Goal: Information Seeking & Learning: Learn about a topic

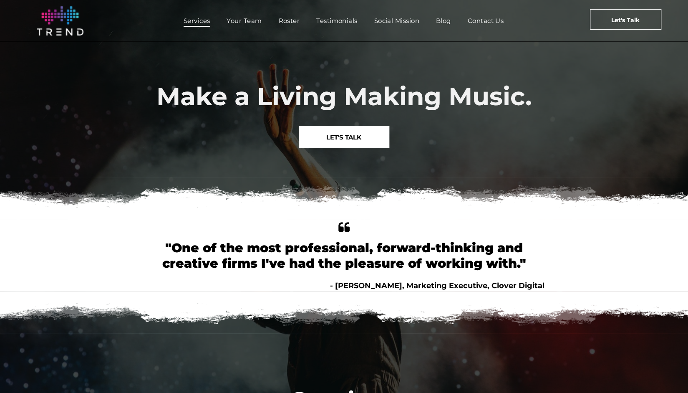
click at [197, 17] on span "Services" at bounding box center [197, 21] width 27 height 12
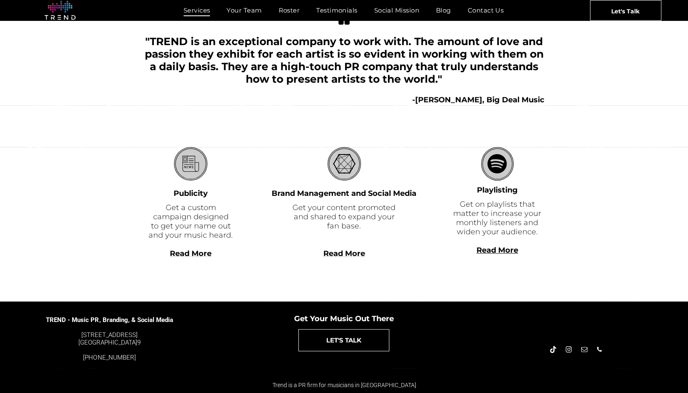
scroll to position [175, 0]
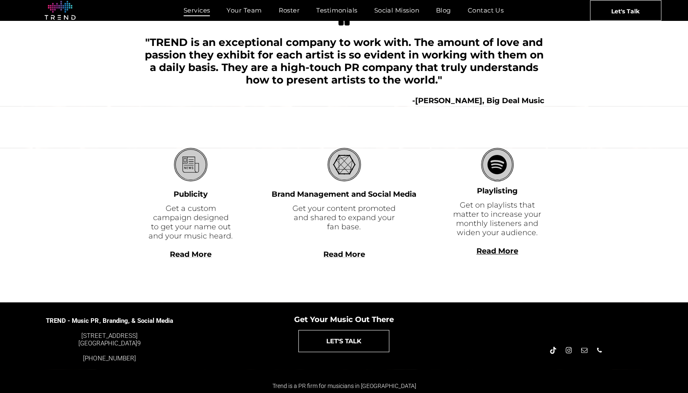
click at [190, 252] on span "Read More" at bounding box center [191, 254] width 42 height 9
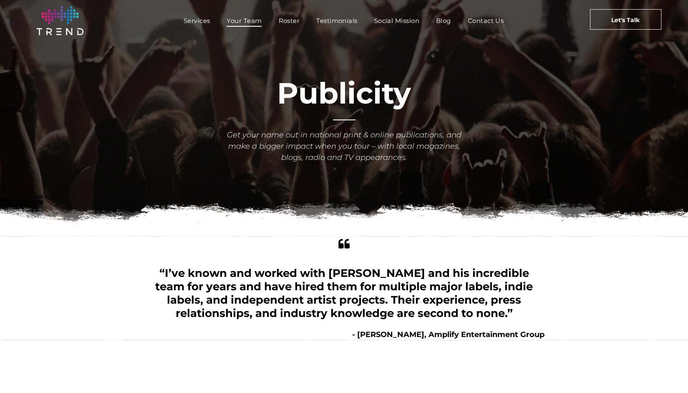
click at [240, 21] on span "Your Team" at bounding box center [244, 21] width 35 height 12
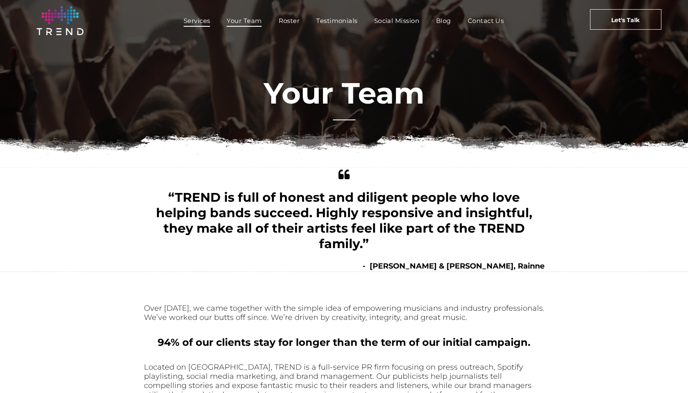
click at [199, 20] on span "Services" at bounding box center [197, 21] width 27 height 12
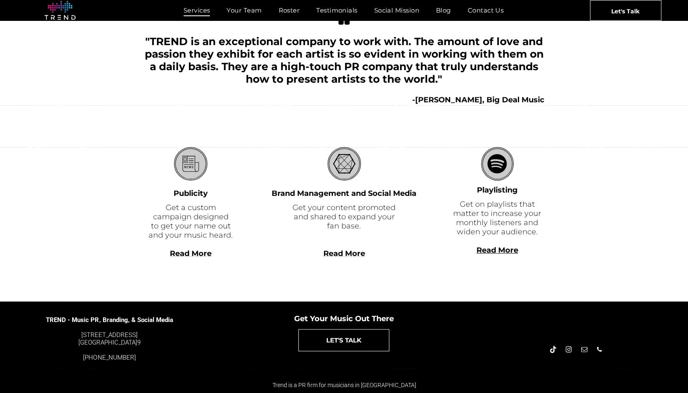
scroll to position [175, 0]
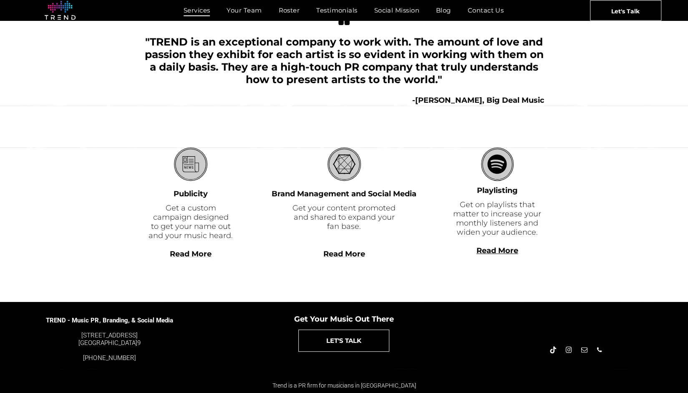
click at [353, 254] on span "Read More" at bounding box center [344, 253] width 42 height 9
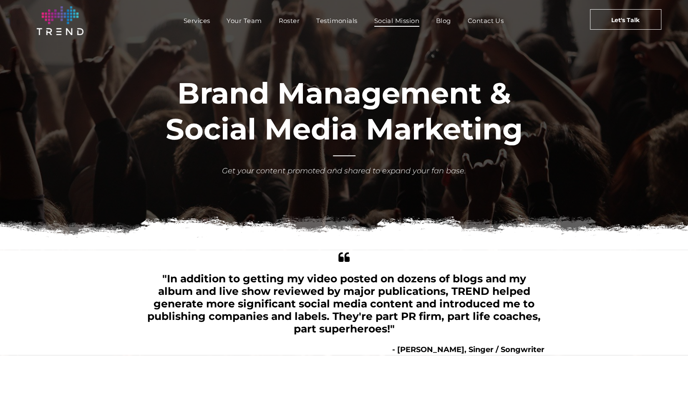
click at [396, 21] on span "Social Mission" at bounding box center [396, 21] width 45 height 12
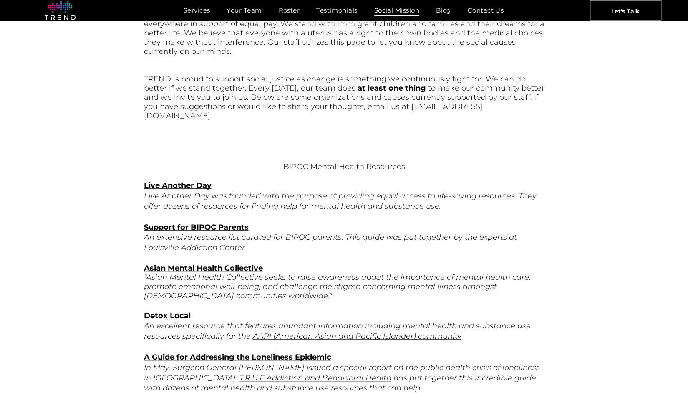
scroll to position [294, 0]
click at [332, 16] on span "Testimonials" at bounding box center [336, 10] width 41 height 12
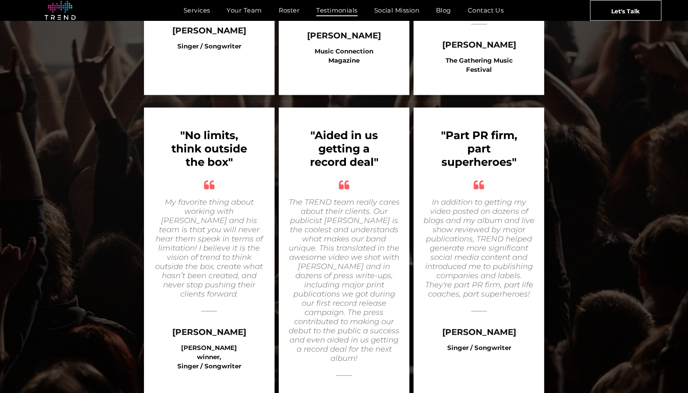
scroll to position [906, 0]
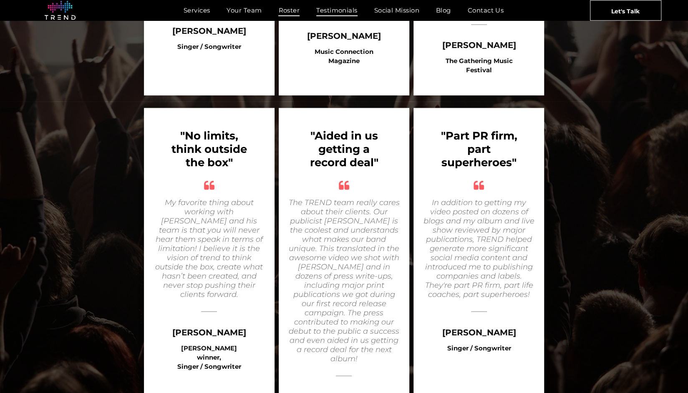
click at [286, 6] on span "Roster" at bounding box center [288, 10] width 21 height 12
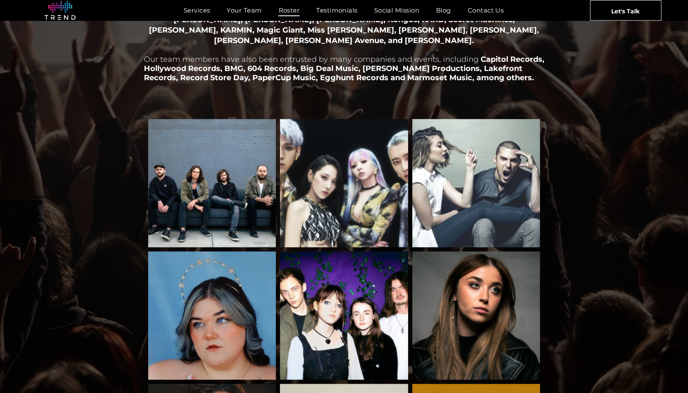
scroll to position [89, 0]
click at [340, 16] on span "Testimonials" at bounding box center [336, 10] width 41 height 12
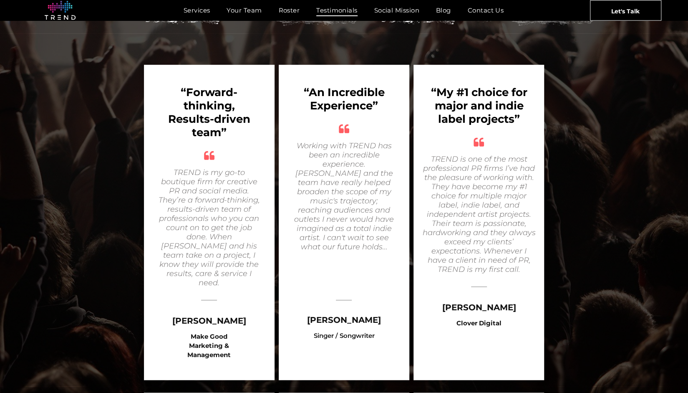
scroll to position [279, 0]
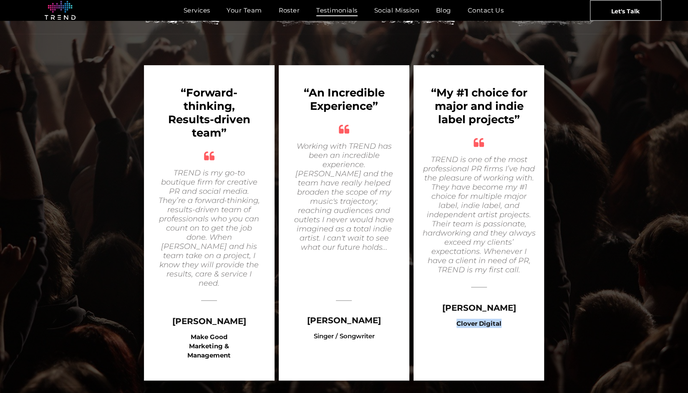
drag, startPoint x: 458, startPoint y: 324, endPoint x: 504, endPoint y: 325, distance: 46.3
click at [504, 325] on div "Clover Digital" at bounding box center [479, 322] width 105 height 9
copy b "Clover Digital"
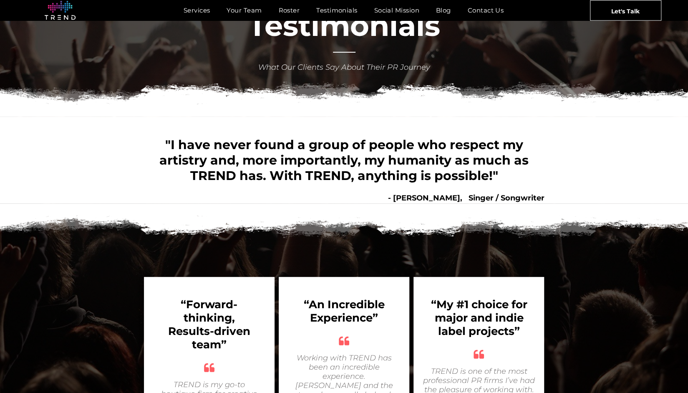
scroll to position [0, 0]
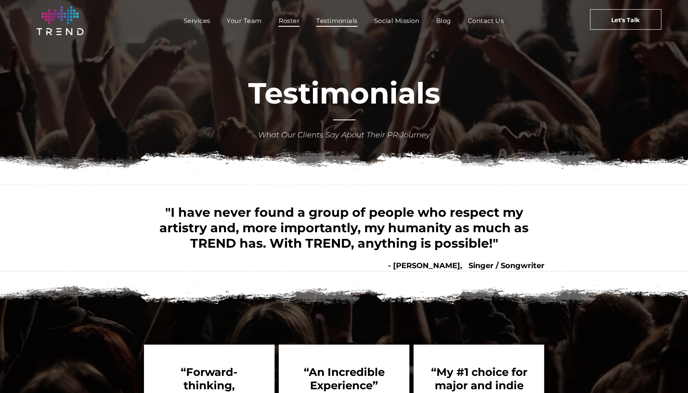
click at [287, 25] on span "Roster" at bounding box center [288, 21] width 21 height 12
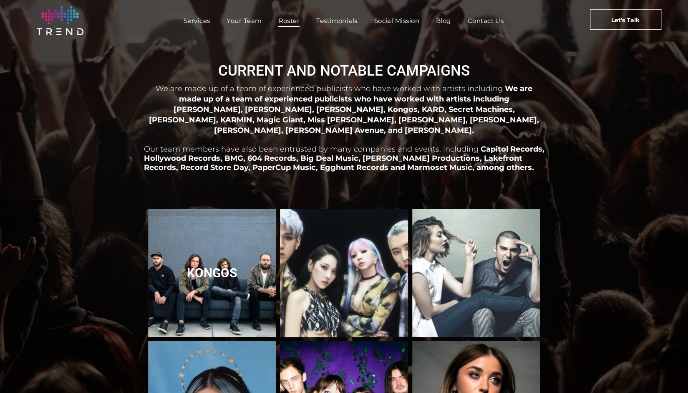
click at [223, 270] on link "Kongos" at bounding box center [212, 273] width 136 height 136
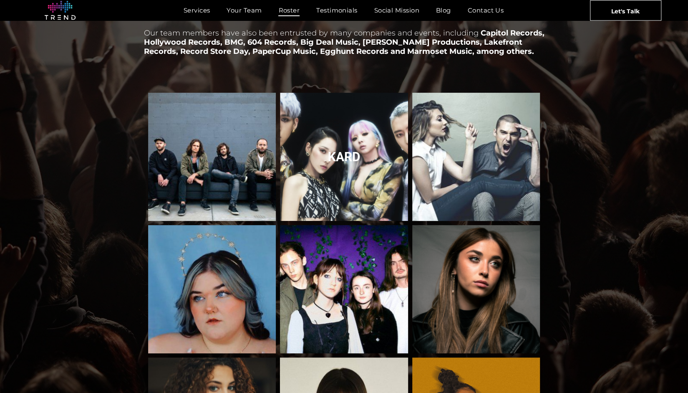
scroll to position [116, 0]
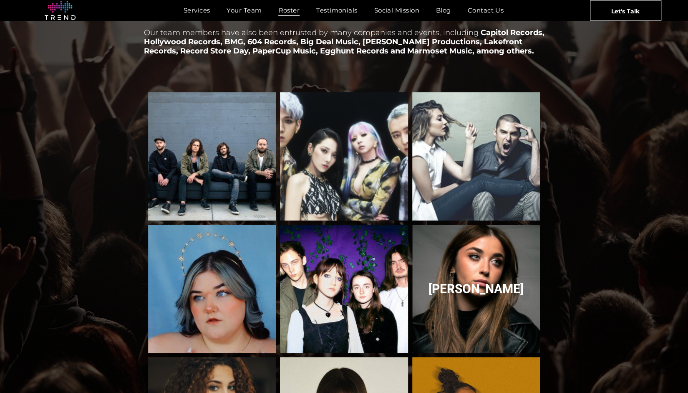
click at [458, 288] on link "Rachel Grae" at bounding box center [477, 289] width 136 height 136
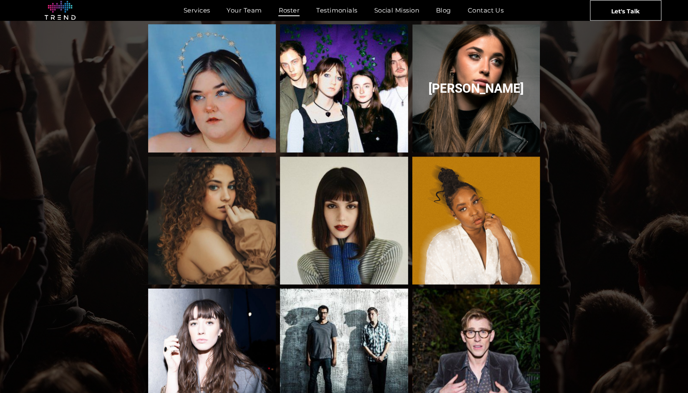
scroll to position [318, 0]
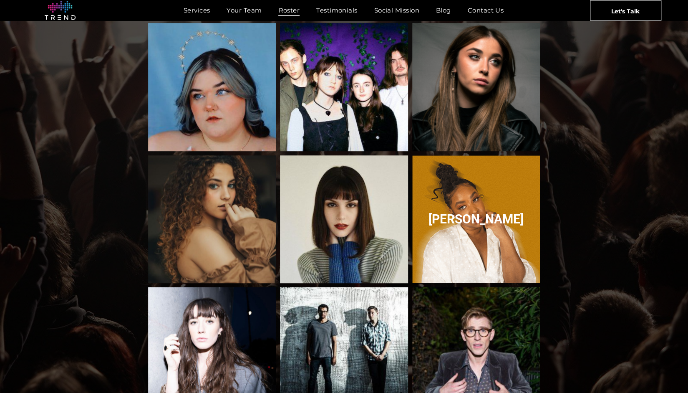
click at [462, 210] on link "Breana Marin" at bounding box center [477, 219] width 136 height 136
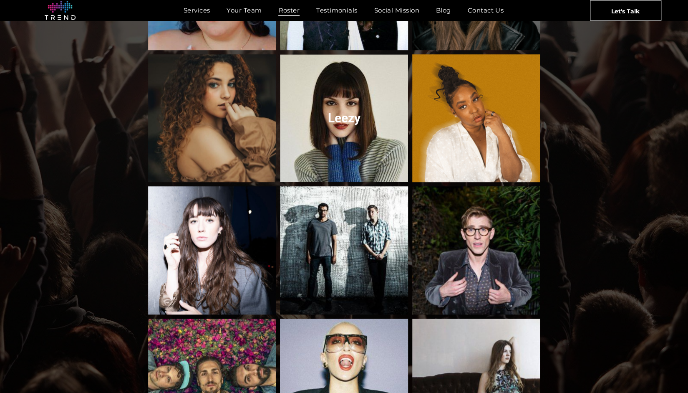
scroll to position [419, 0]
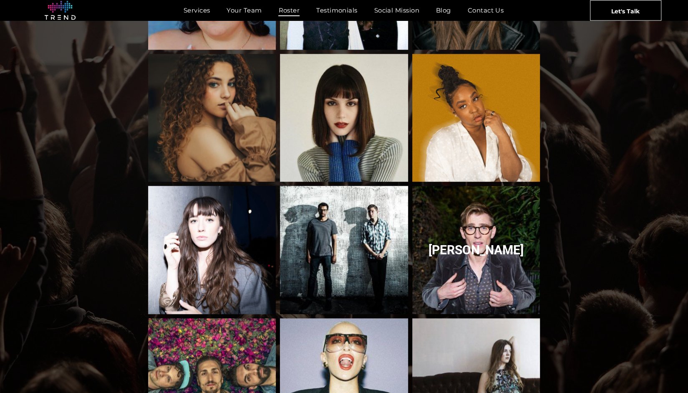
click at [472, 236] on link "Payson-Lewis" at bounding box center [477, 250] width 136 height 136
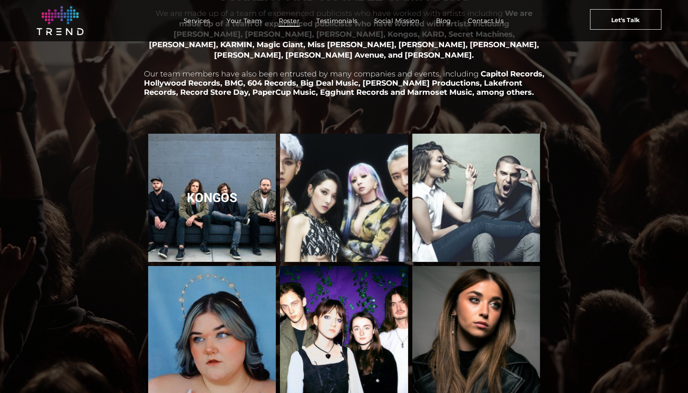
scroll to position [0, 0]
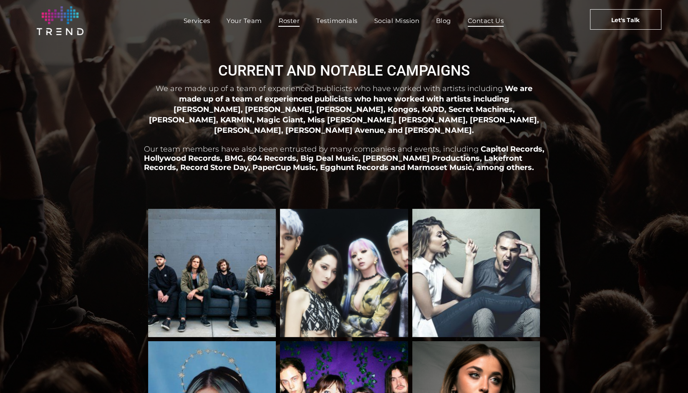
click at [489, 19] on span "Contact Us" at bounding box center [486, 21] width 36 height 12
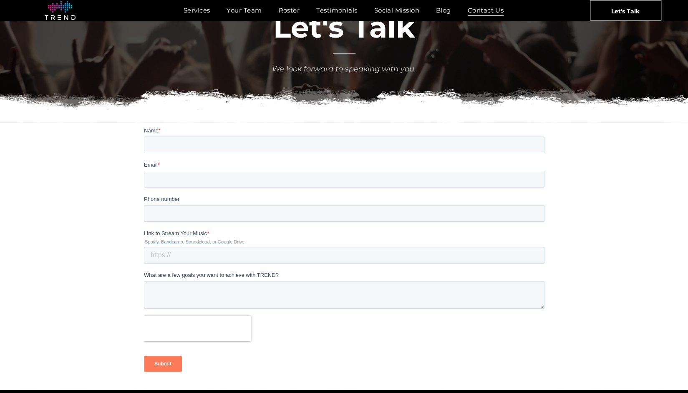
scroll to position [65, 0]
